Goal: Information Seeking & Learning: Compare options

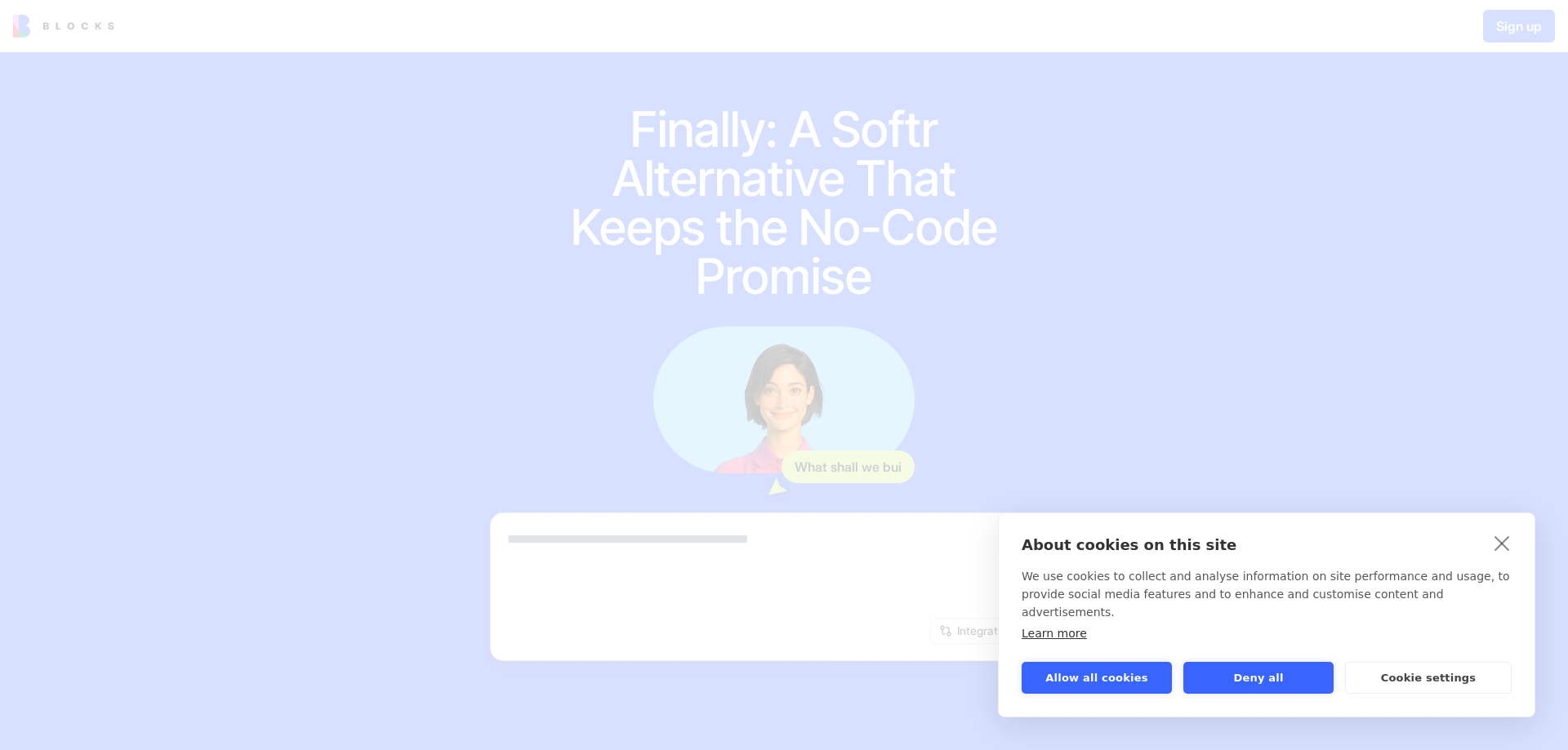
scroll to position [111, 0]
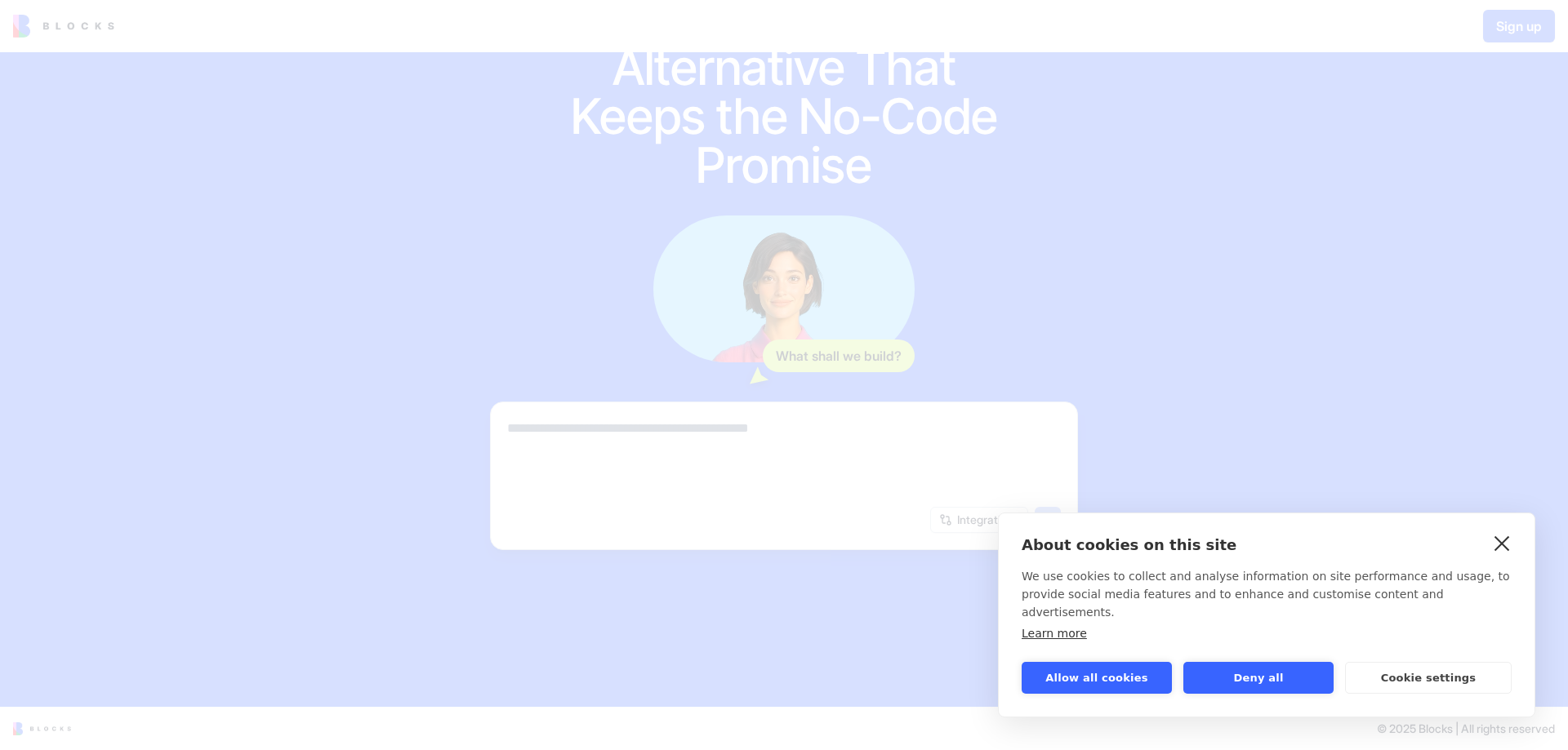
click at [1503, 556] on link "close" at bounding box center [1502, 542] width 25 height 26
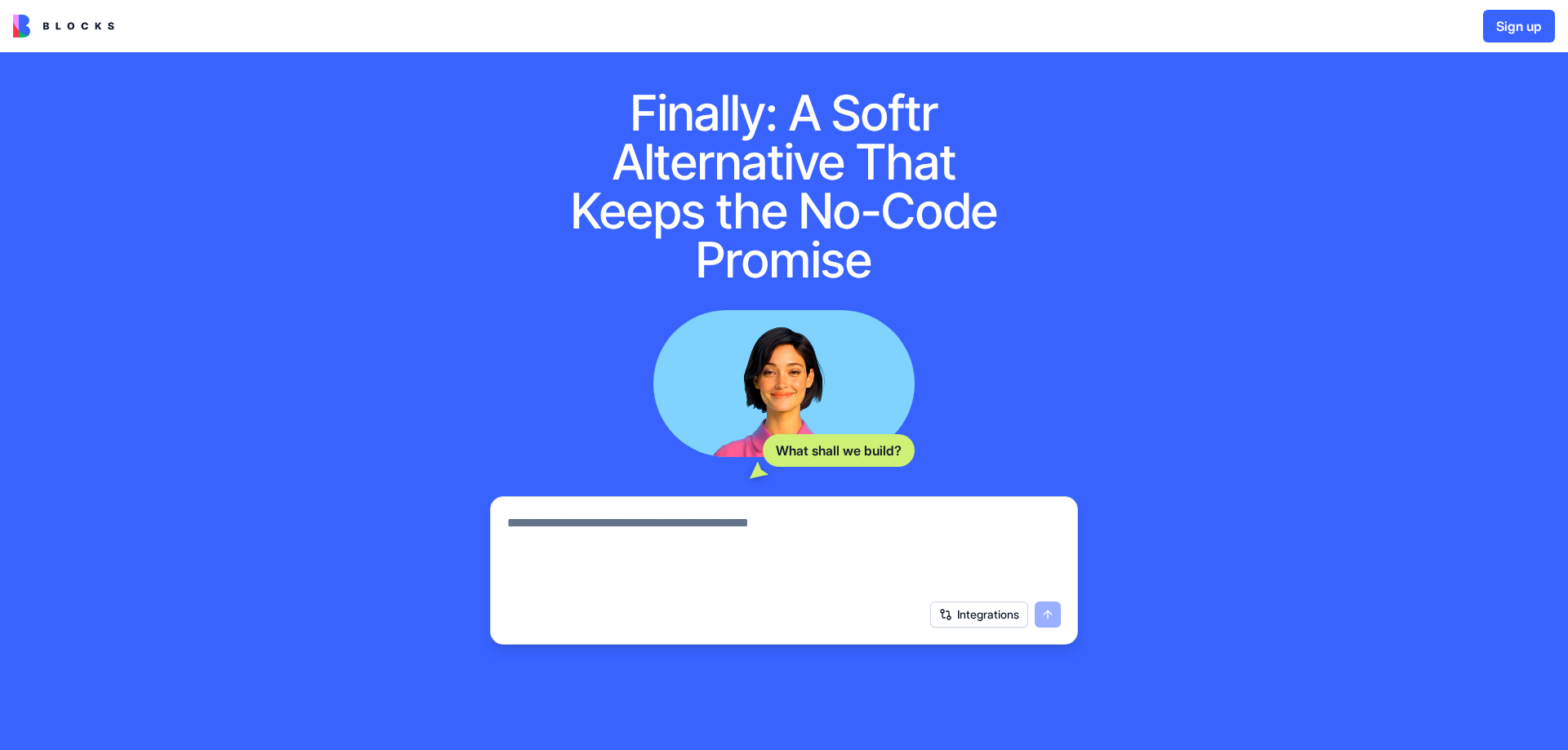
scroll to position [0, 0]
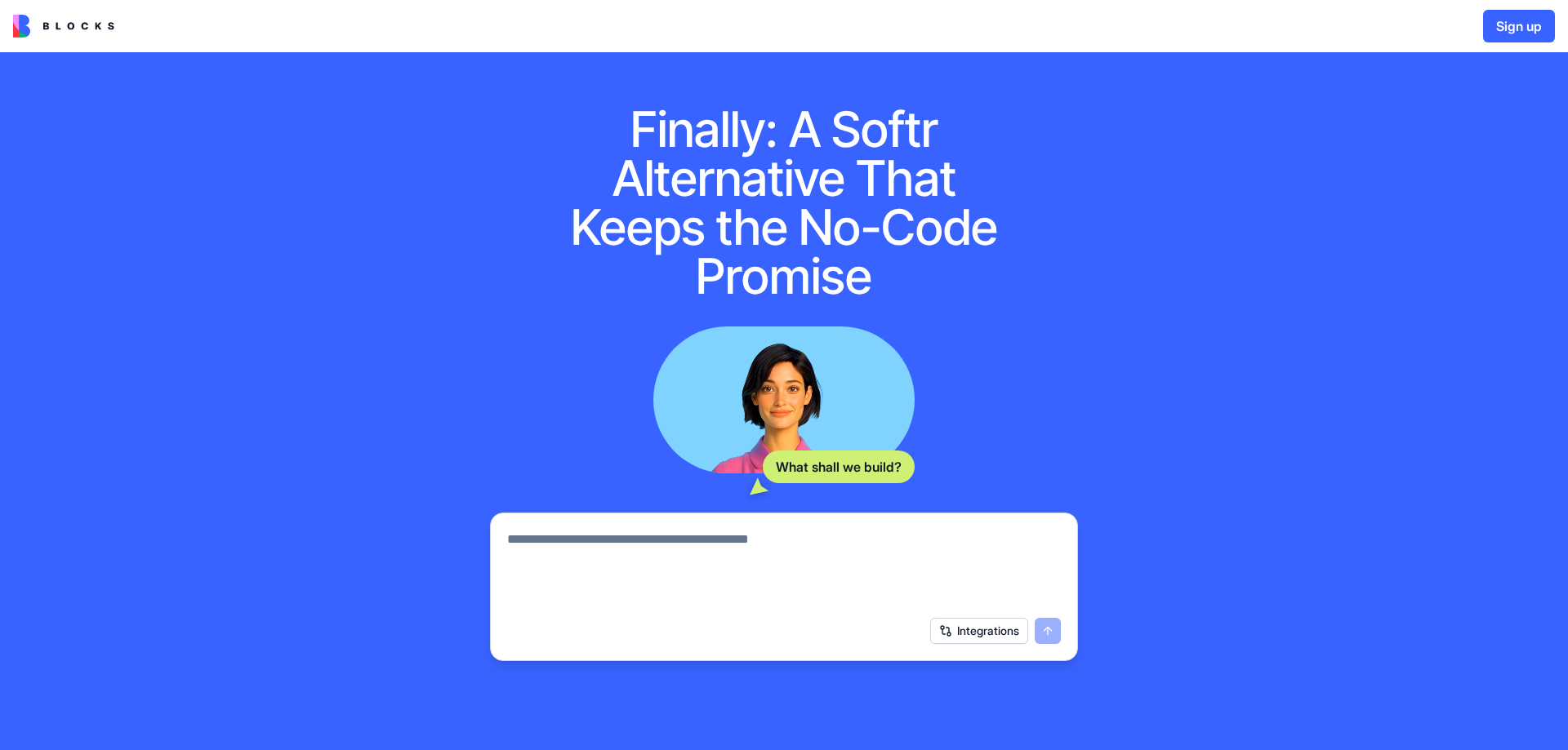
click at [67, 15] on img at bounding box center [64, 27] width 101 height 23
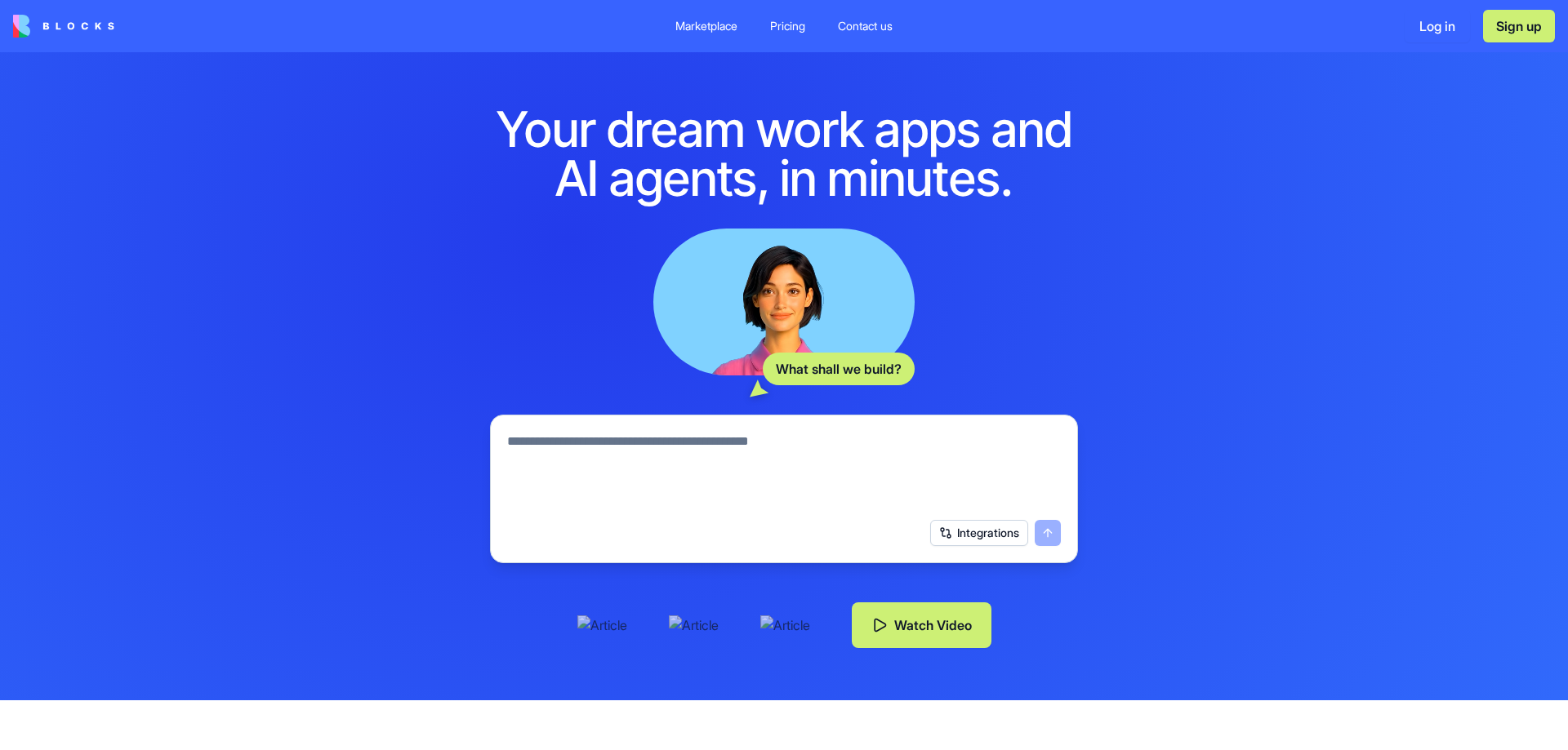
click at [792, 22] on div "Pricing" at bounding box center [788, 26] width 36 height 16
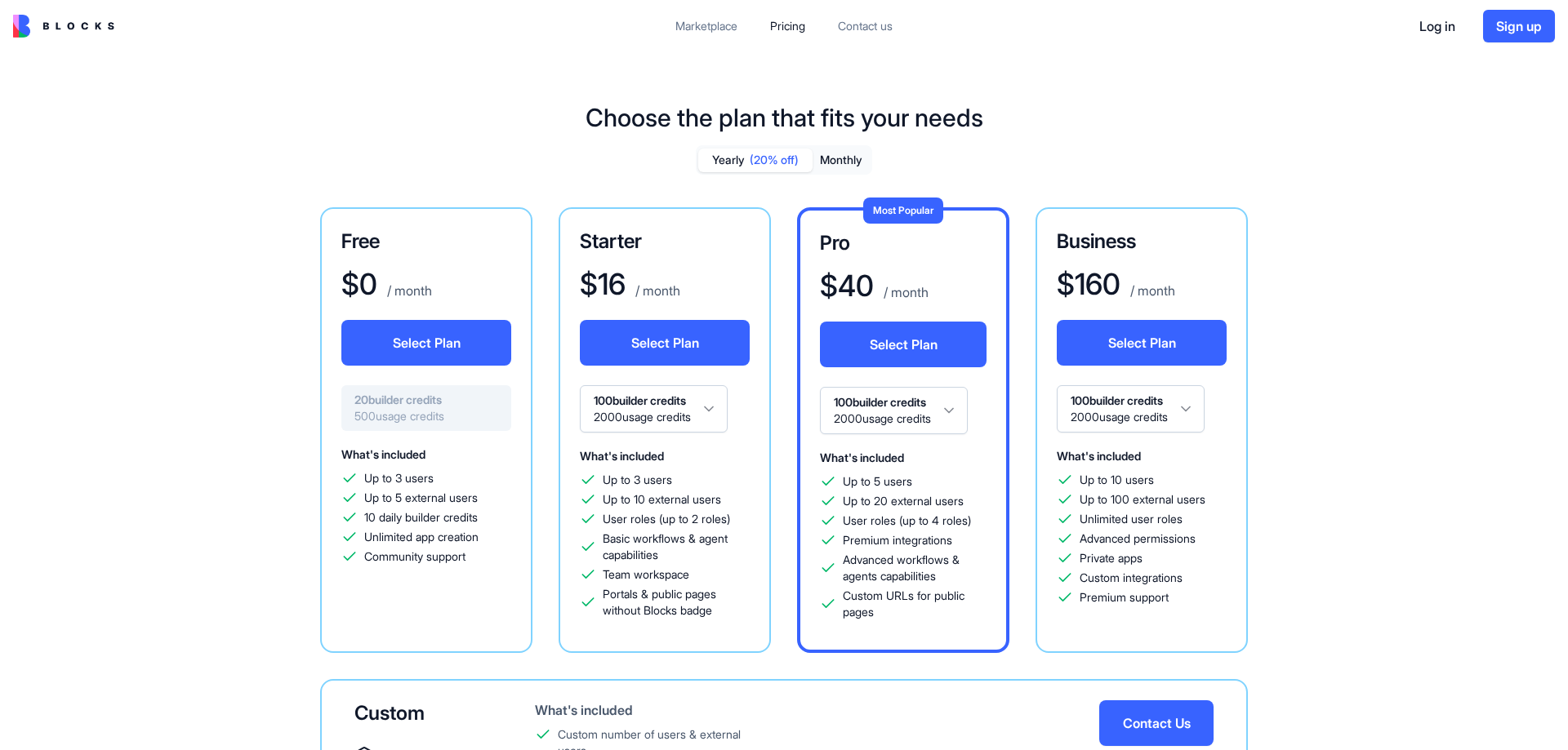
click at [695, 26] on div "Marketplace" at bounding box center [707, 26] width 62 height 16
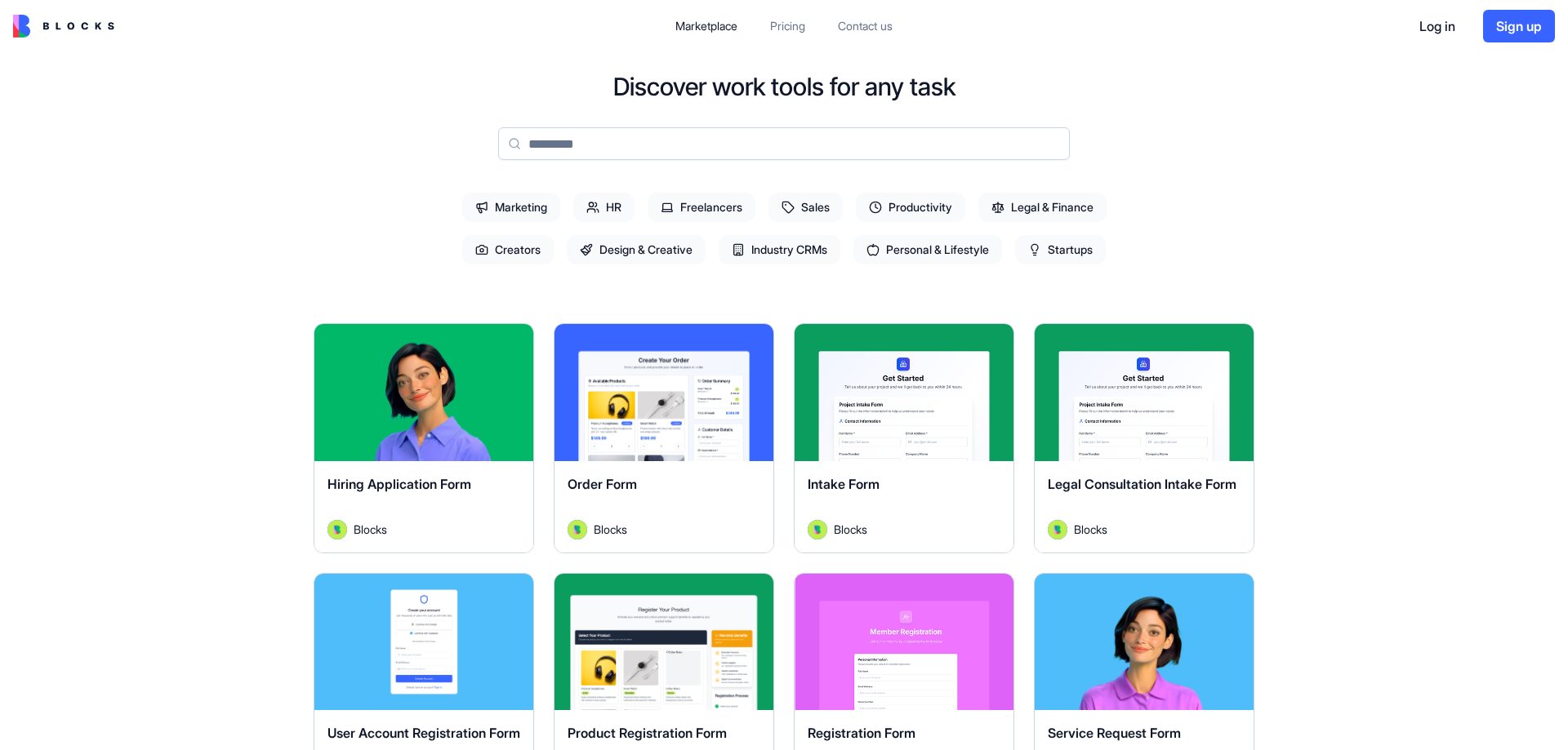
click at [936, 207] on span "Productivity" at bounding box center [910, 207] width 109 height 29
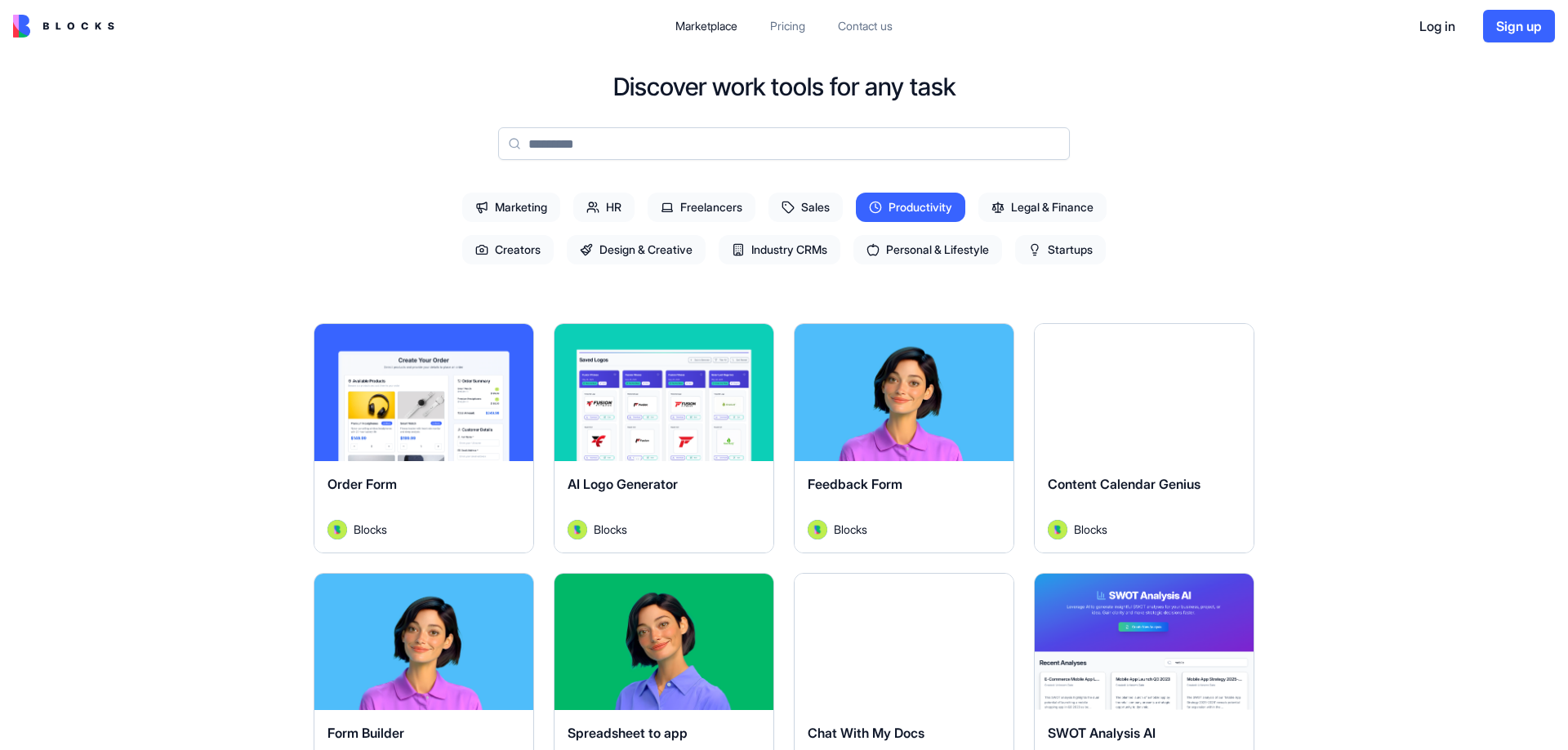
click at [655, 148] on input at bounding box center [783, 143] width 572 height 33
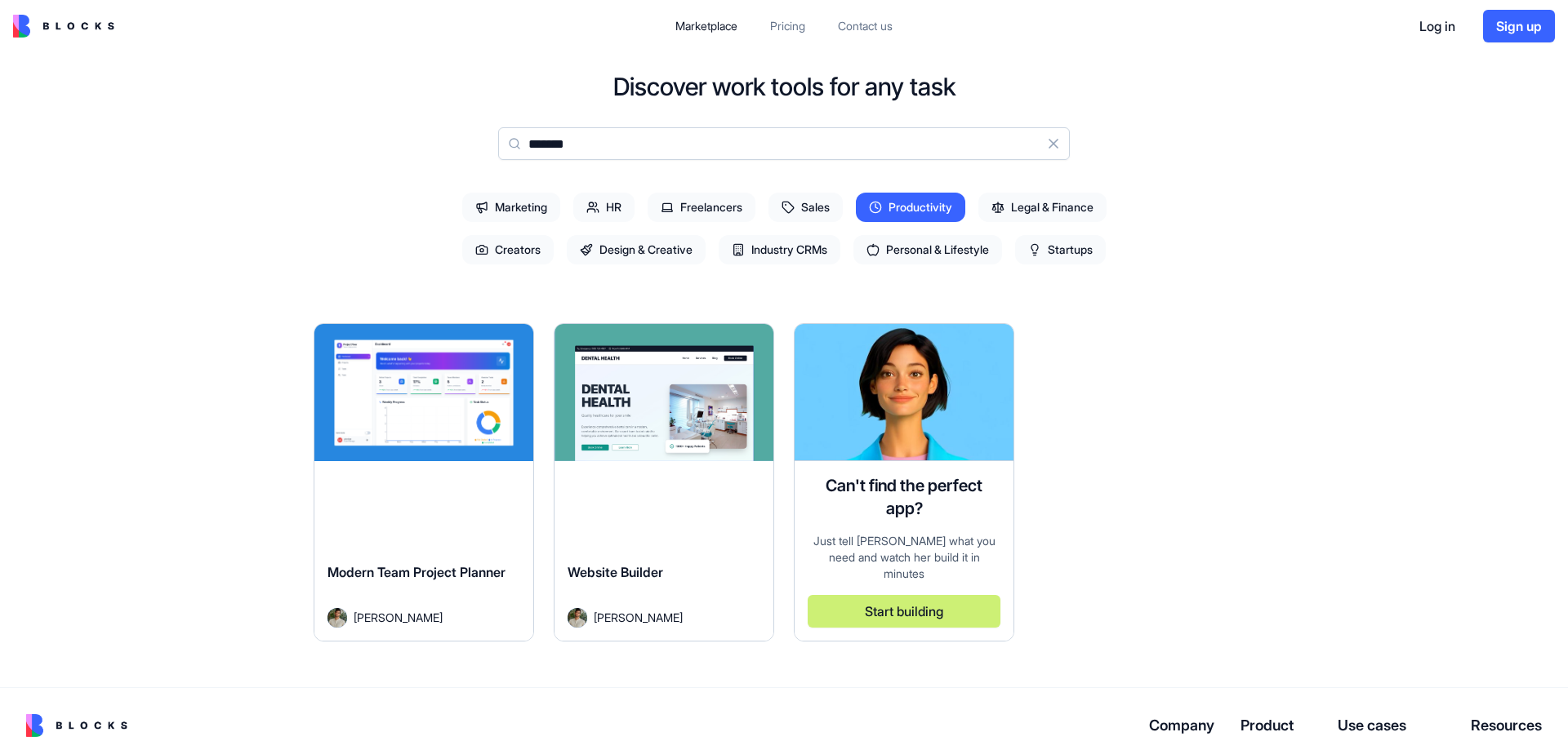
type input "*******"
click at [436, 368] on div "Explore" at bounding box center [424, 393] width 219 height 137
